Goal: Task Accomplishment & Management: Manage account settings

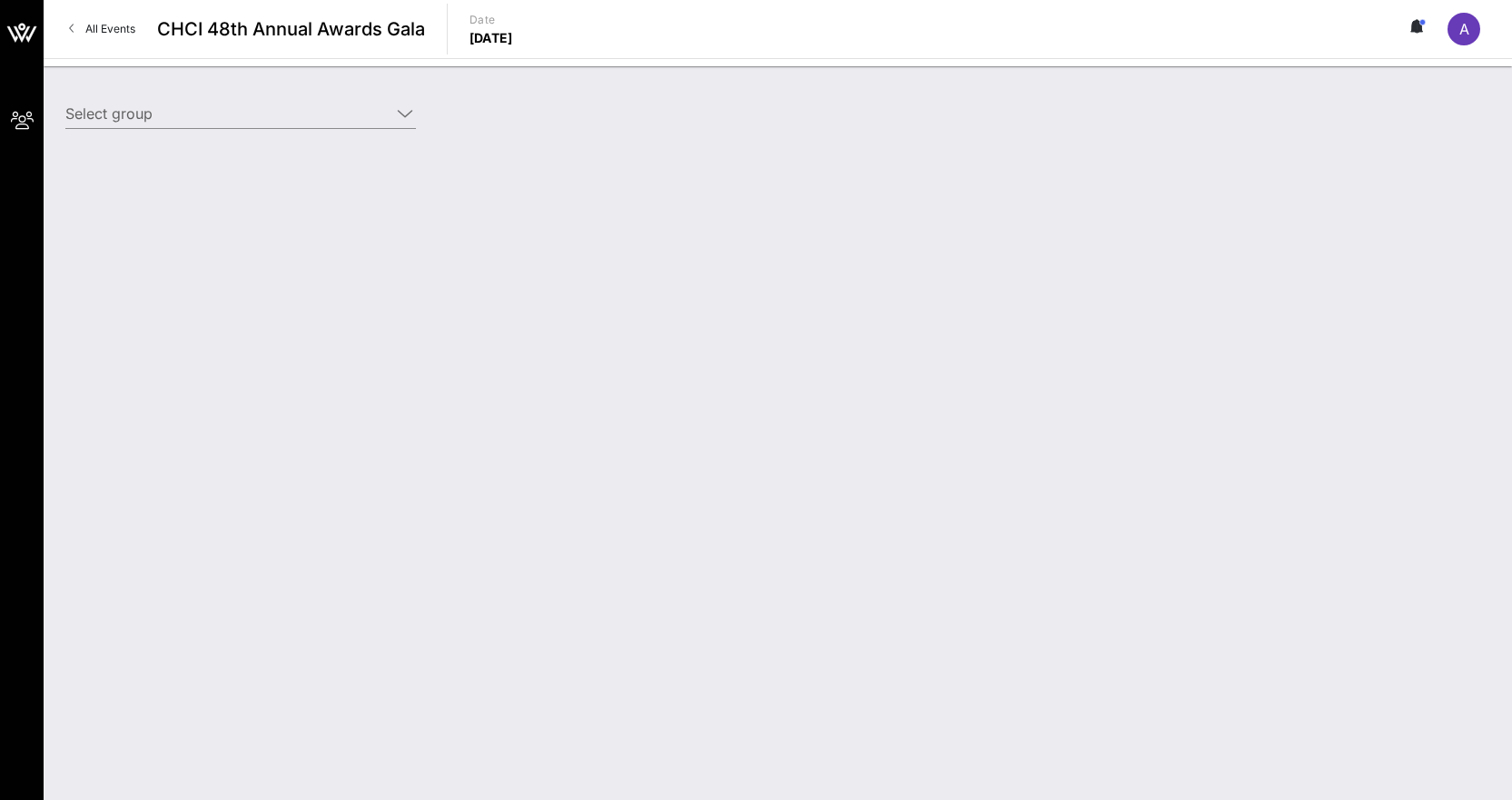
type input "[PERSON_NAME] Family Programs ([PERSON_NAME] Family Programs) [[PERSON_NAME], […"
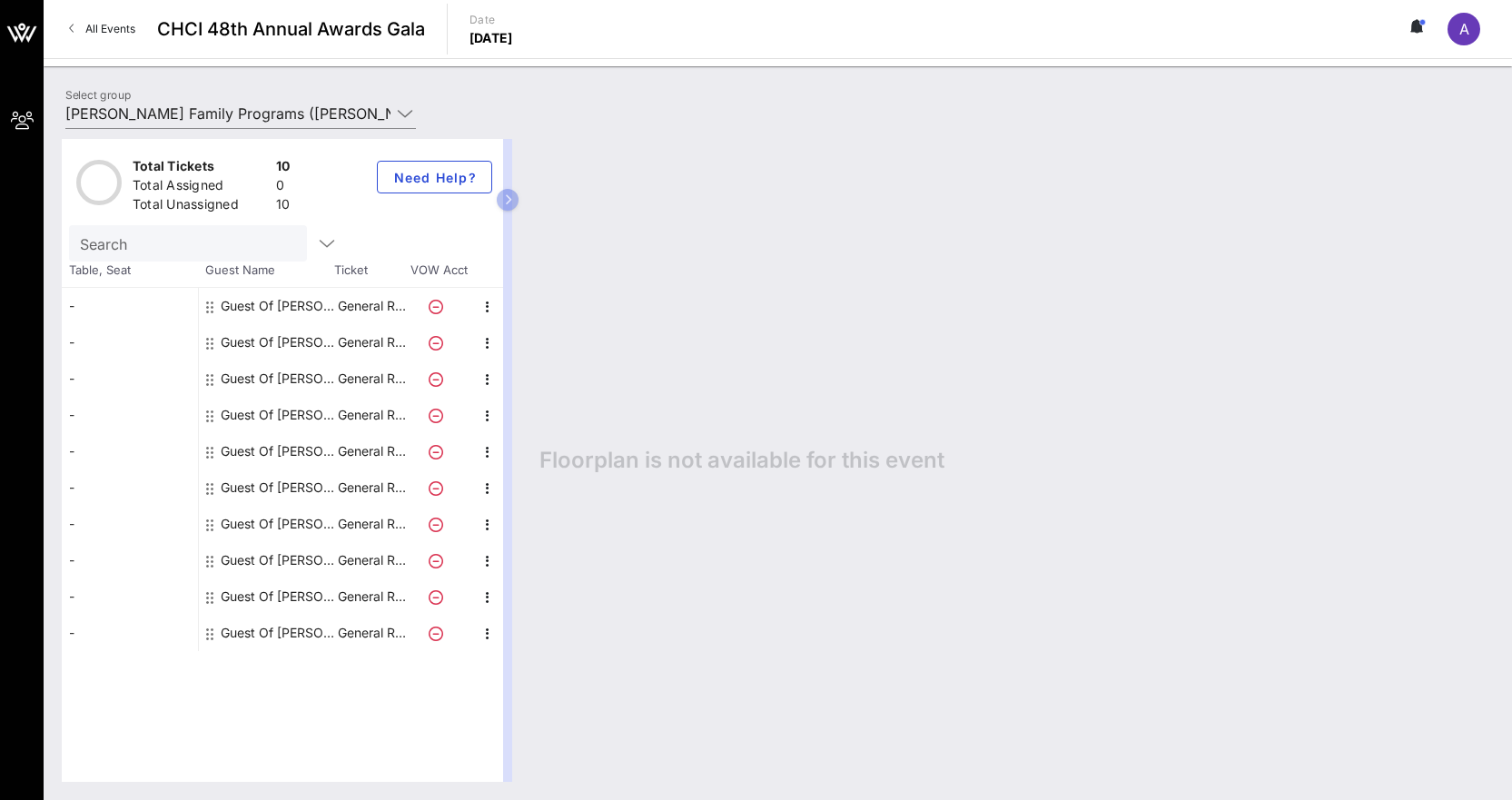
click at [284, 306] on div "Guest Of [PERSON_NAME] Family Programs" at bounding box center [277, 306] width 114 height 37
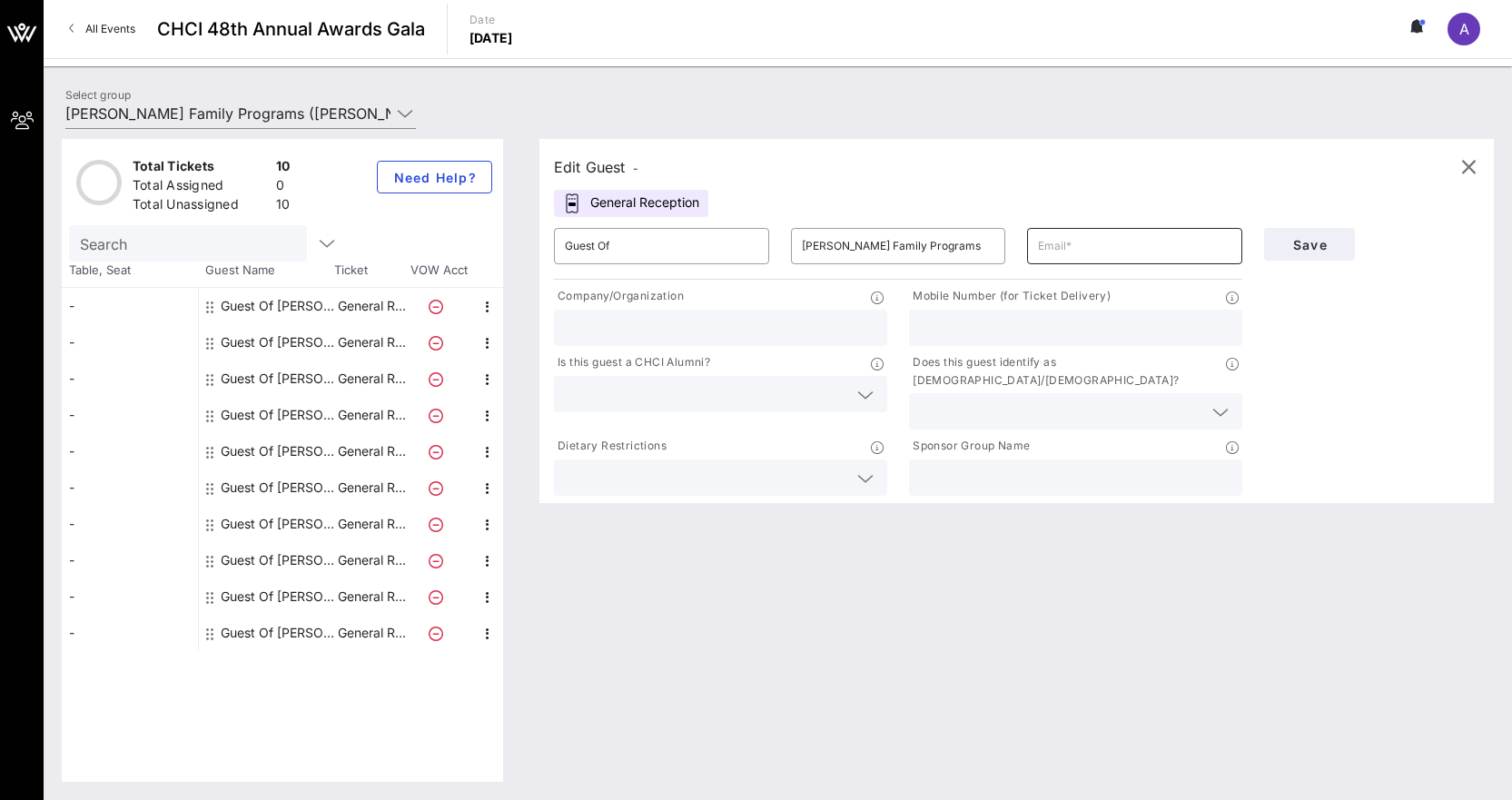
click at [1097, 251] on input "text" at bounding box center [1134, 247] width 193 height 29
click at [733, 254] on input "Guest Of" at bounding box center [661, 247] width 193 height 29
paste input "[PERSON_NAME]"
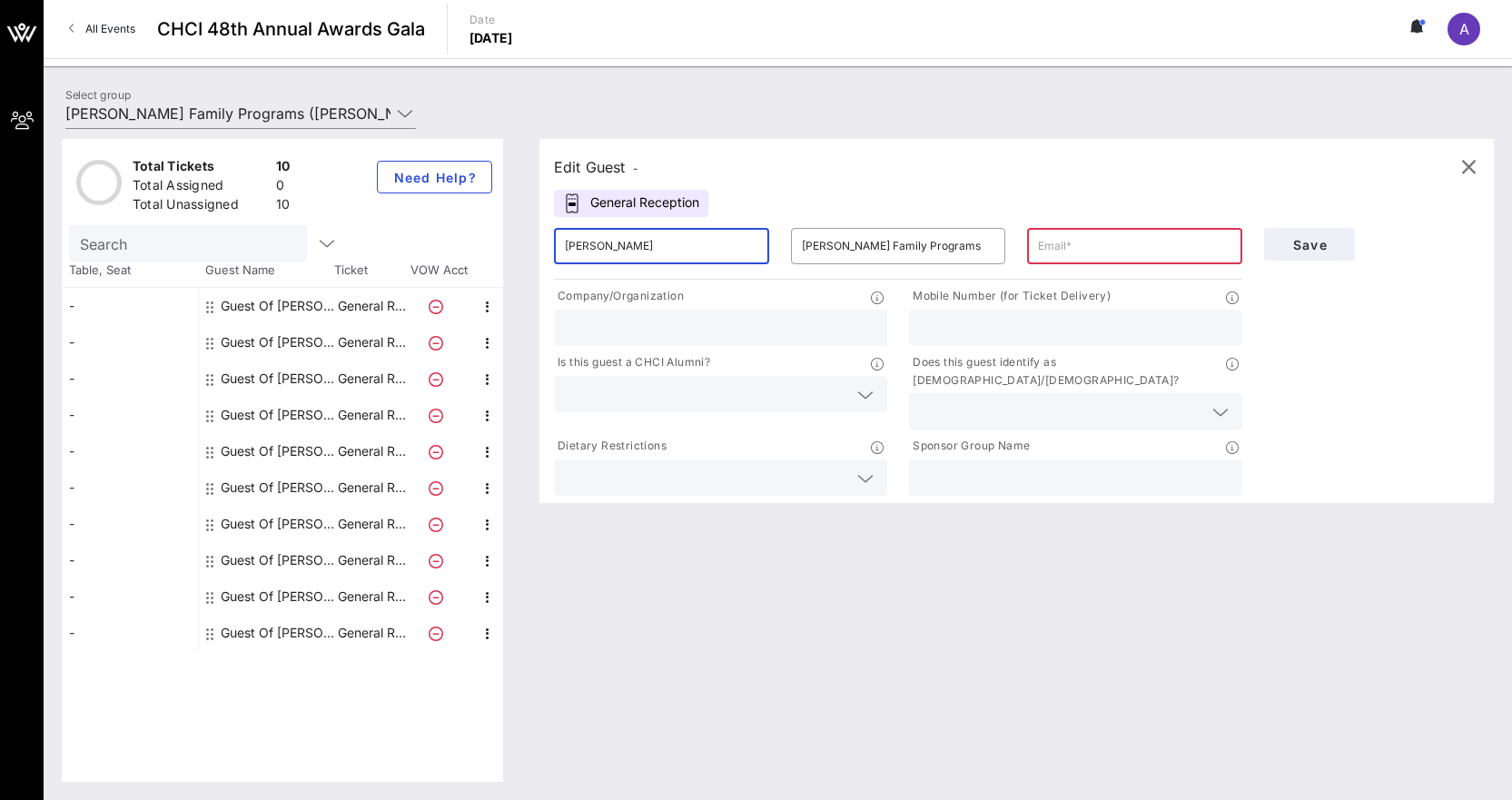
type input "[PERSON_NAME]"
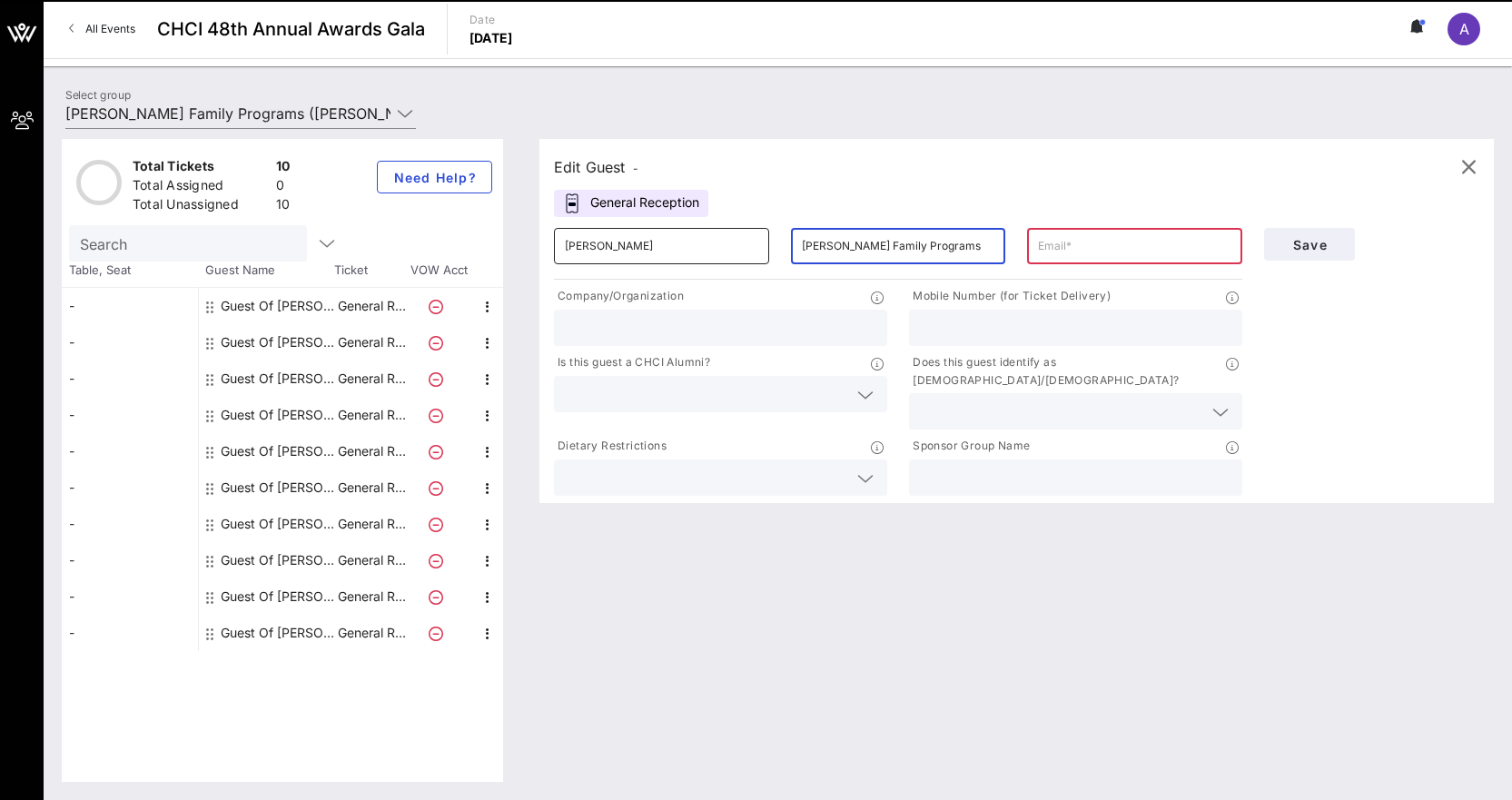
drag, startPoint x: 869, startPoint y: 260, endPoint x: 703, endPoint y: 244, distance: 166.8
click at [703, 244] on div "​ [PERSON_NAME] ​ [PERSON_NAME] Family Programs ​" at bounding box center [897, 246] width 710 height 58
paste input "[PERSON_NAME]"
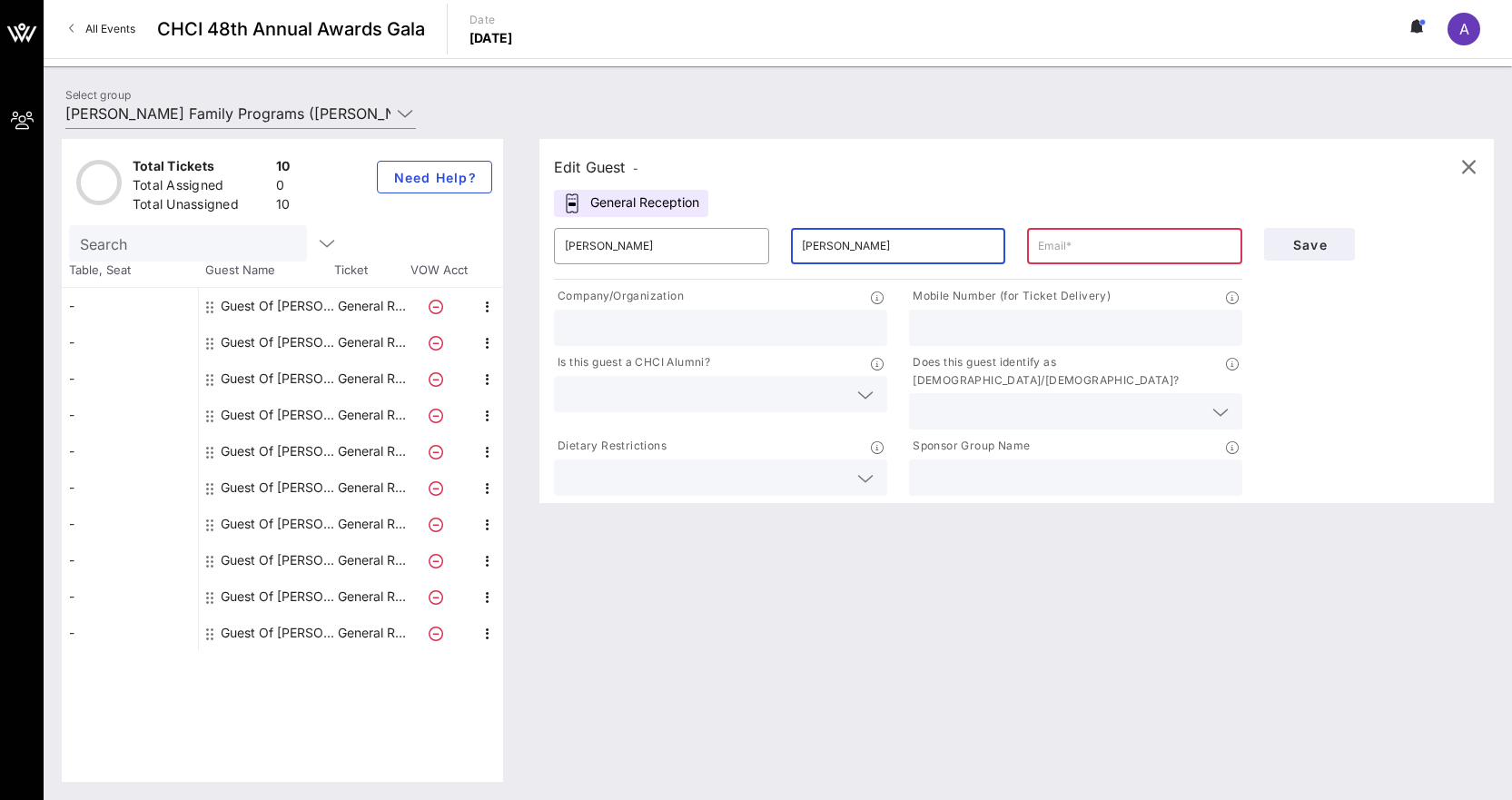
type input "[PERSON_NAME]"
click at [1063, 255] on input "text" at bounding box center [1134, 247] width 193 height 29
paste input "[EMAIL_ADDRESS][PERSON_NAME][DOMAIN_NAME]"
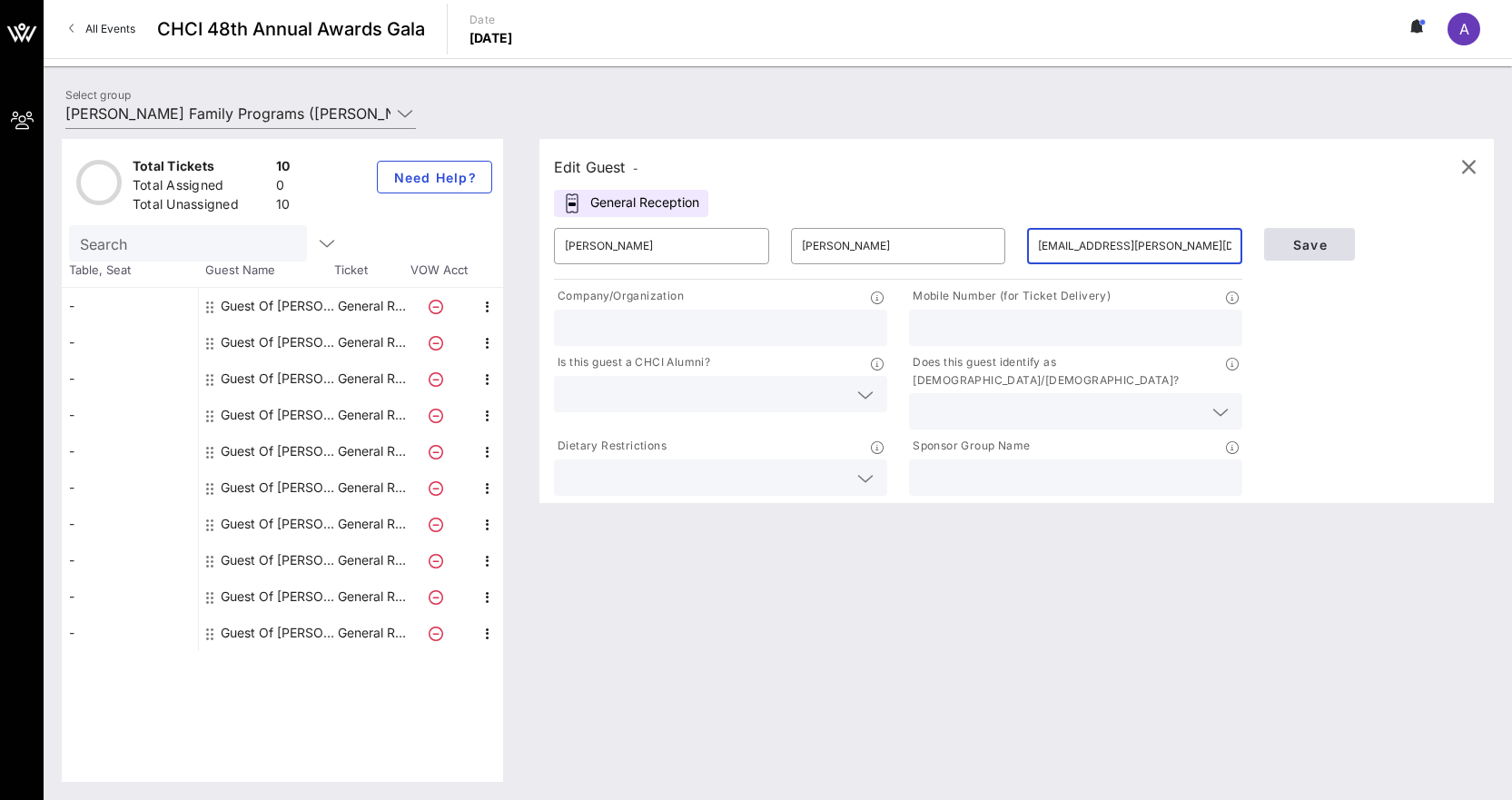
type input "[EMAIL_ADDRESS][PERSON_NAME][DOMAIN_NAME]"
click at [1307, 248] on span "Save" at bounding box center [1309, 245] width 61 height 16
